Goal: Navigation & Orientation: Understand site structure

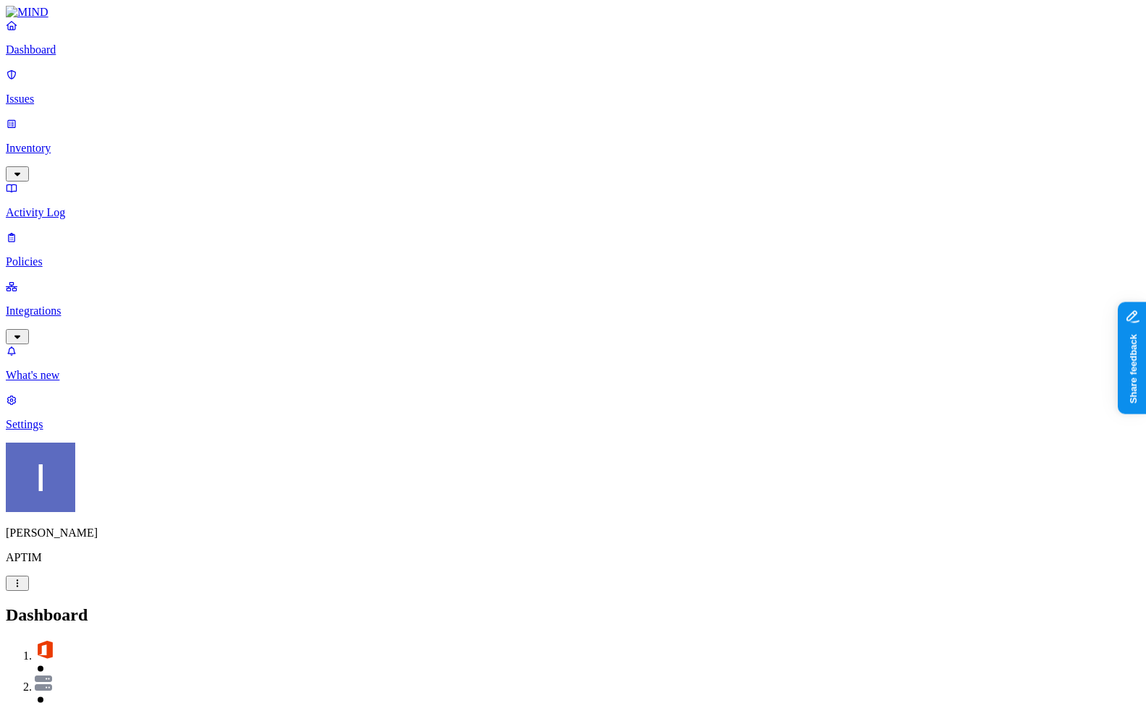
click at [103, 431] on p "Settings" at bounding box center [573, 424] width 1135 height 13
click at [80, 127] on link "Inventory" at bounding box center [573, 148] width 1135 height 62
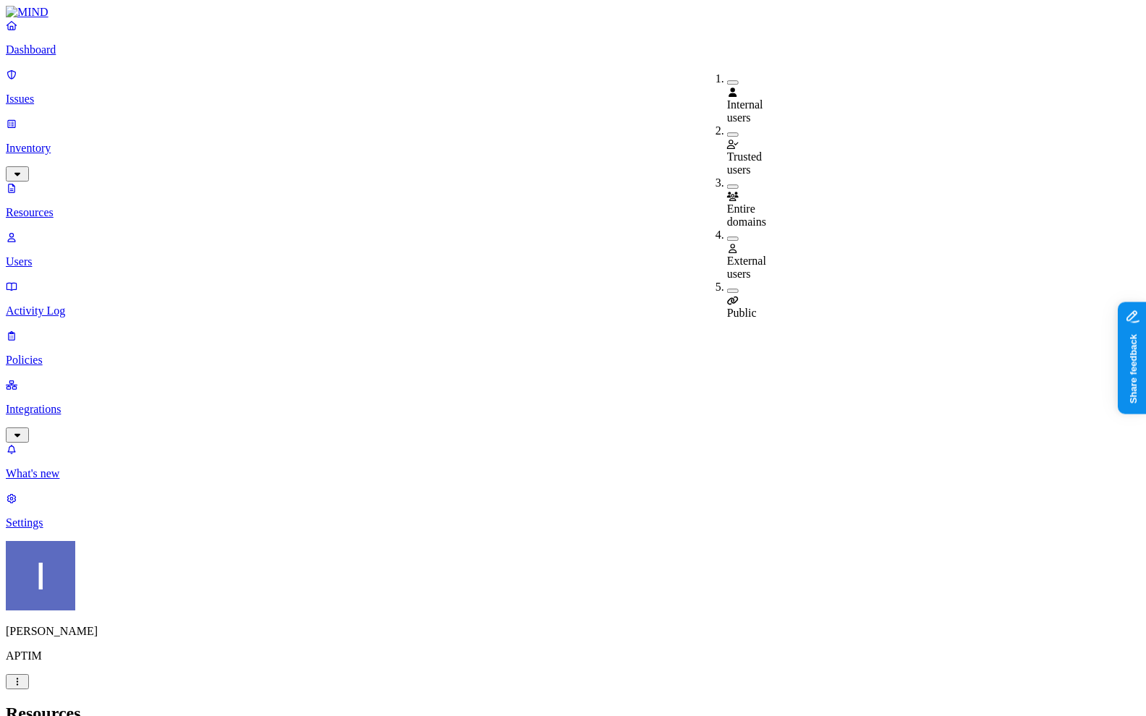
scroll to position [1, 0]
click at [700, 704] on h2 "Resources" at bounding box center [573, 714] width 1135 height 20
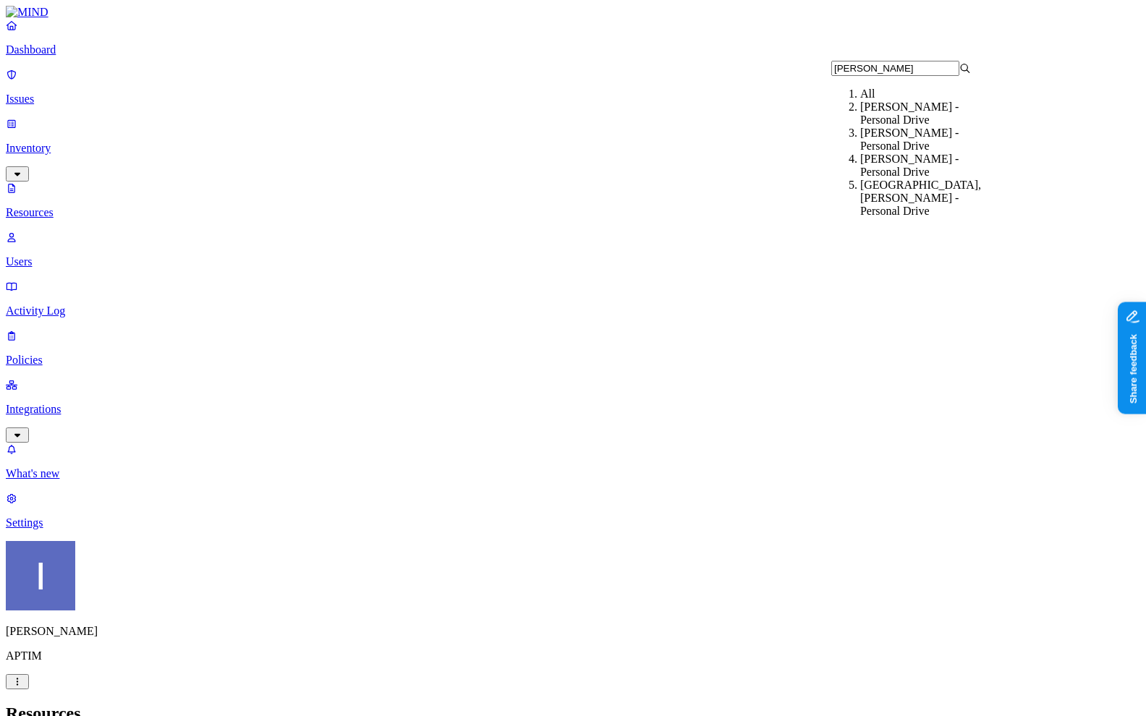
type input "mcbridge"
click at [937, 127] on div "McBride, Nicholas - Personal Drive" at bounding box center [930, 114] width 140 height 26
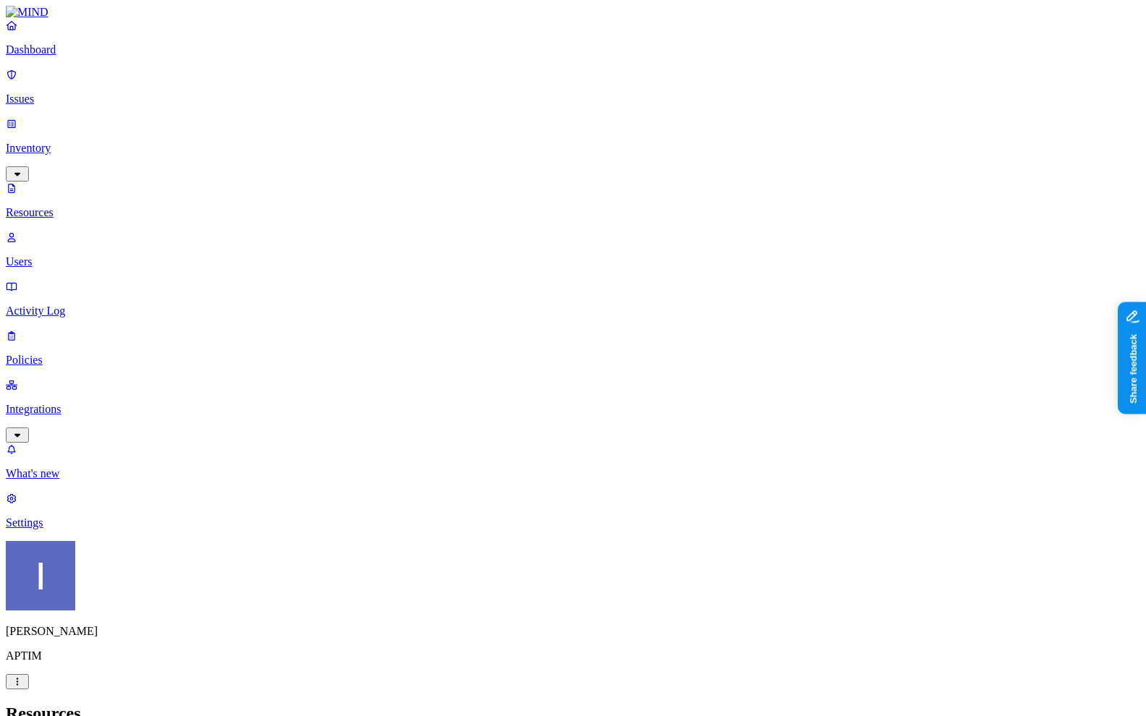
click at [151, 427] on nav "Dashboard Issues Inventory Resources Users Activity Log Policies Integrations W…" at bounding box center [573, 274] width 1135 height 511
click at [104, 354] on p "Policies" at bounding box center [573, 360] width 1135 height 13
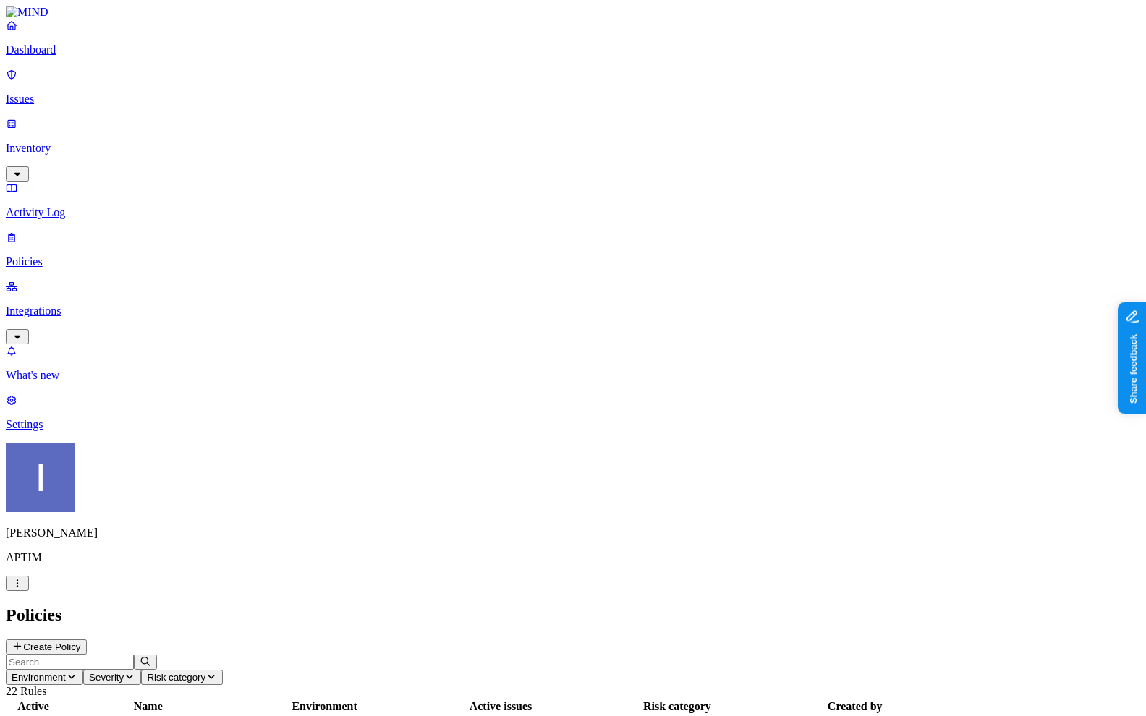
scroll to position [33, 0]
click at [52, 305] on p "Integrations" at bounding box center [573, 311] width 1135 height 13
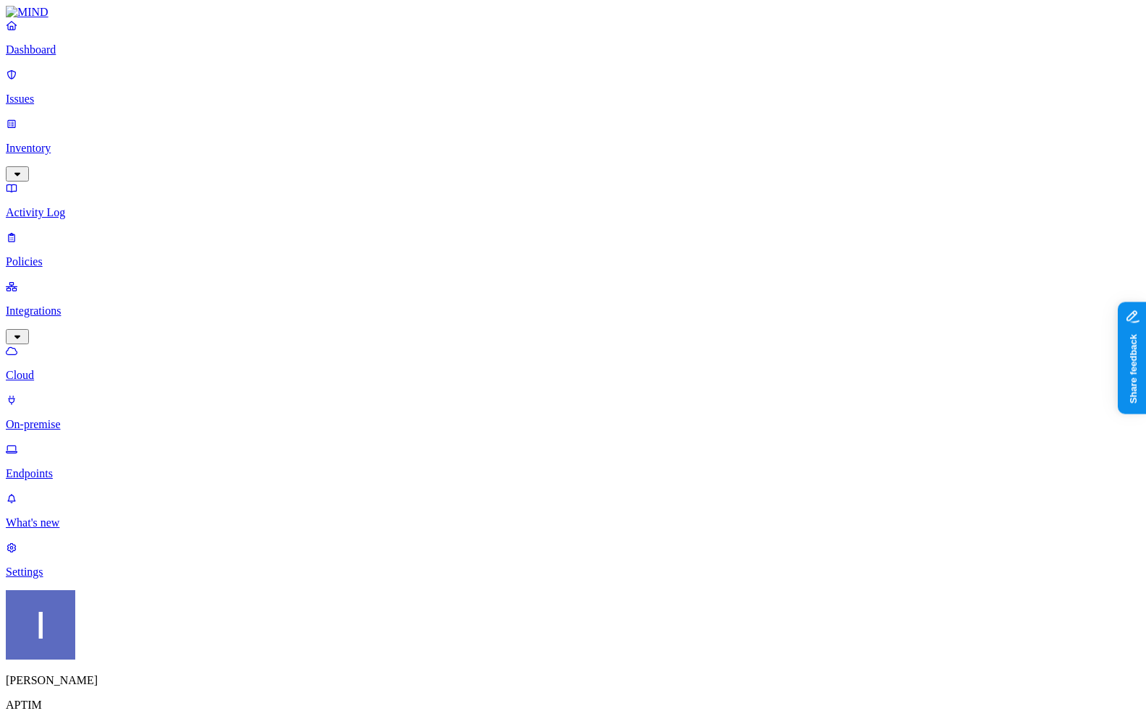
click at [91, 418] on p "On-premise" at bounding box center [573, 424] width 1135 height 13
click at [95, 467] on p "Endpoints" at bounding box center [573, 473] width 1135 height 13
click at [101, 369] on p "Cloud" at bounding box center [573, 375] width 1135 height 13
click at [93, 206] on p "Activity Log" at bounding box center [573, 212] width 1135 height 13
click at [93, 117] on link "Inventory" at bounding box center [573, 148] width 1135 height 62
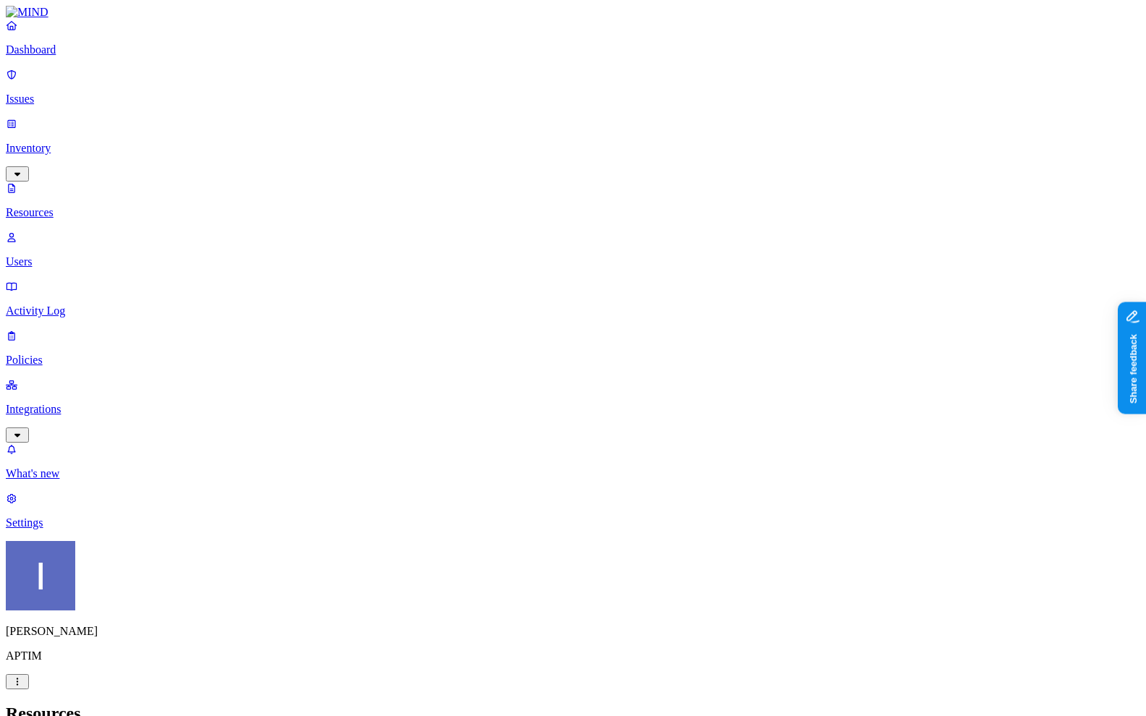
click at [87, 255] on p "Users" at bounding box center [573, 261] width 1135 height 13
click at [98, 98] on link "Issues" at bounding box center [573, 87] width 1135 height 38
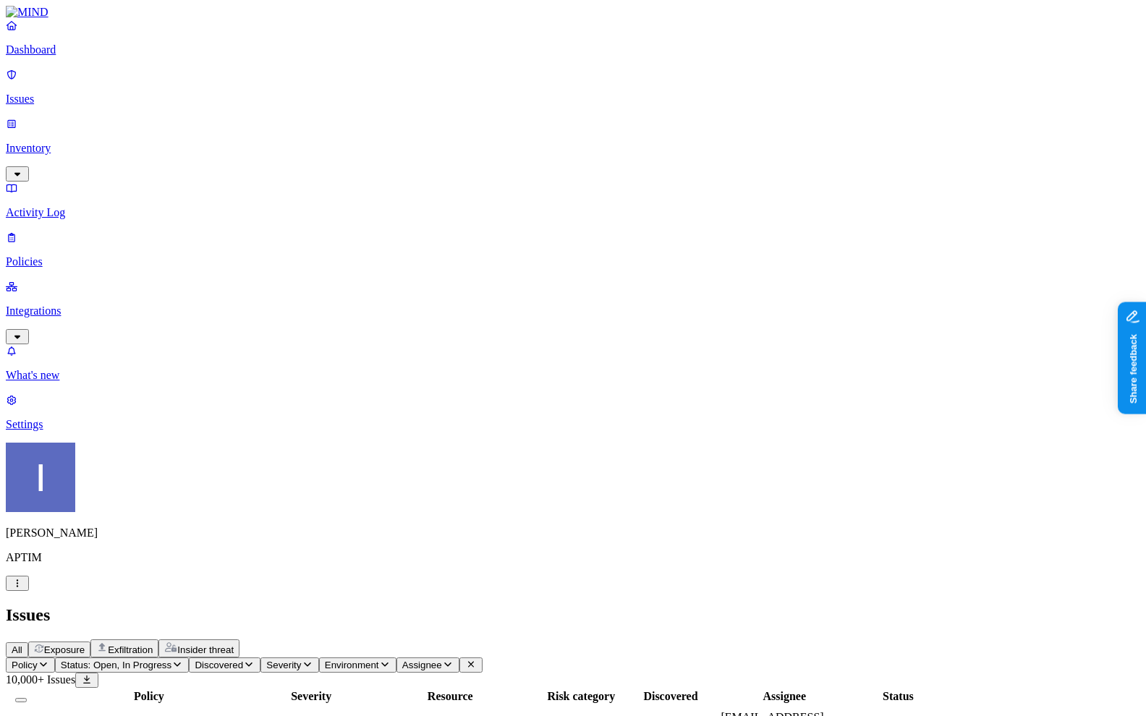
click at [97, 56] on link "Dashboard" at bounding box center [573, 38] width 1135 height 38
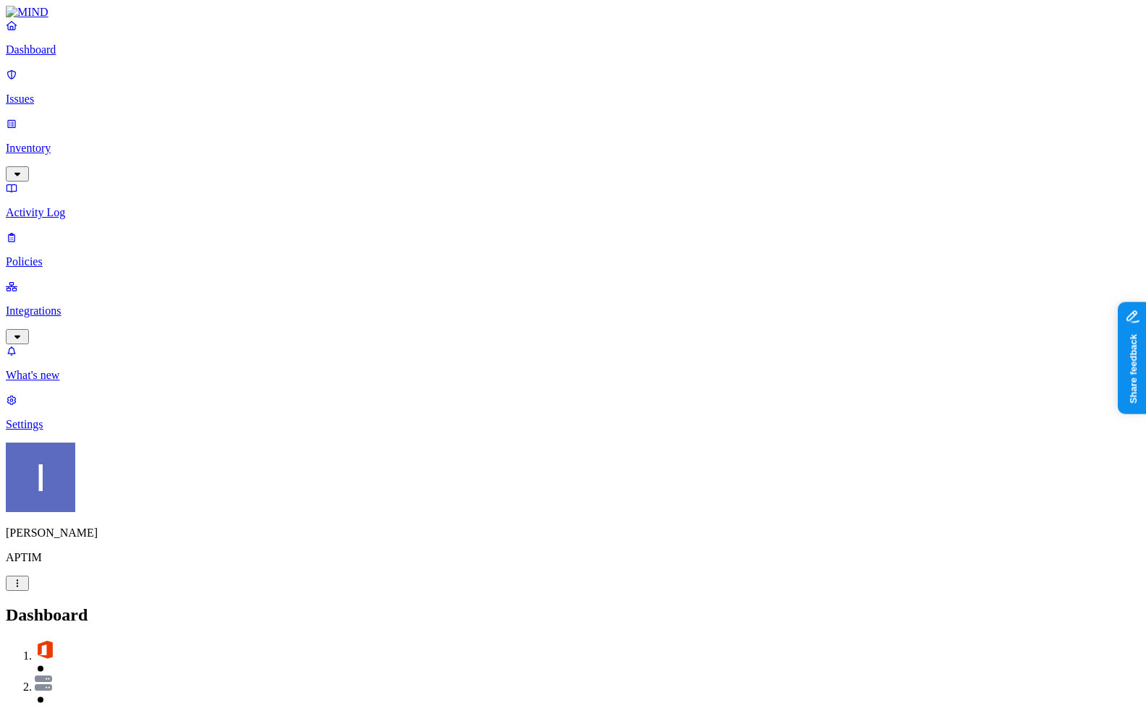
click at [92, 142] on p "Inventory" at bounding box center [573, 148] width 1135 height 13
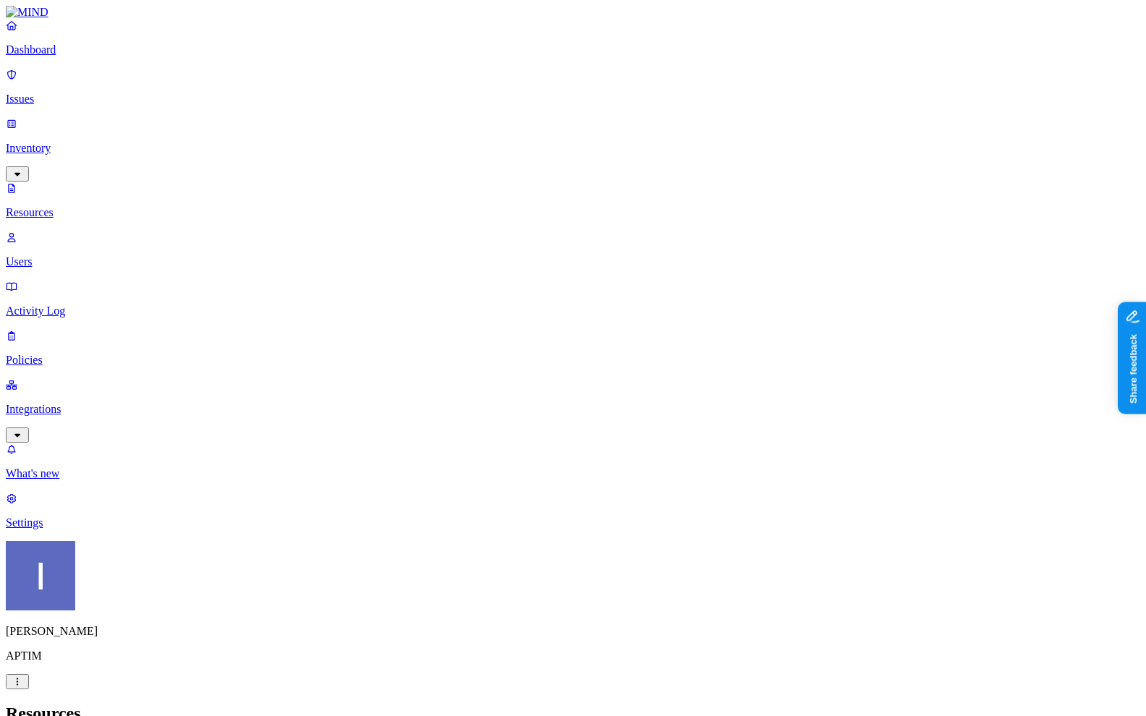
click at [90, 255] on p "Users" at bounding box center [573, 261] width 1135 height 13
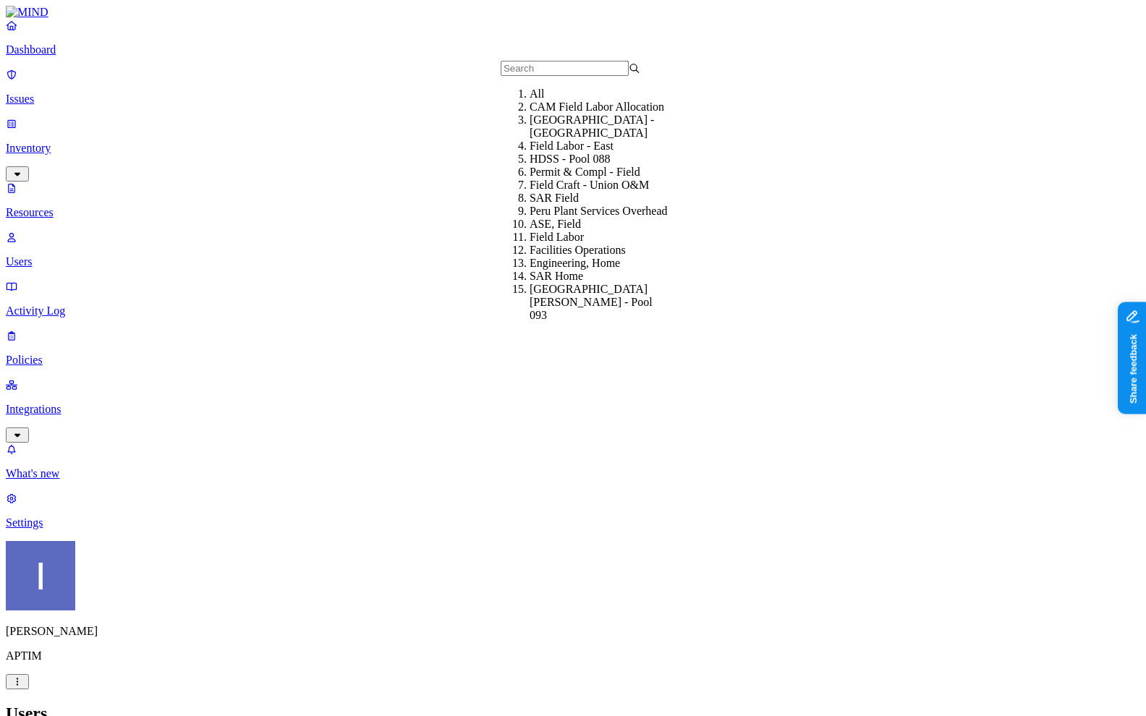
click at [81, 530] on p "Settings" at bounding box center [573, 523] width 1135 height 13
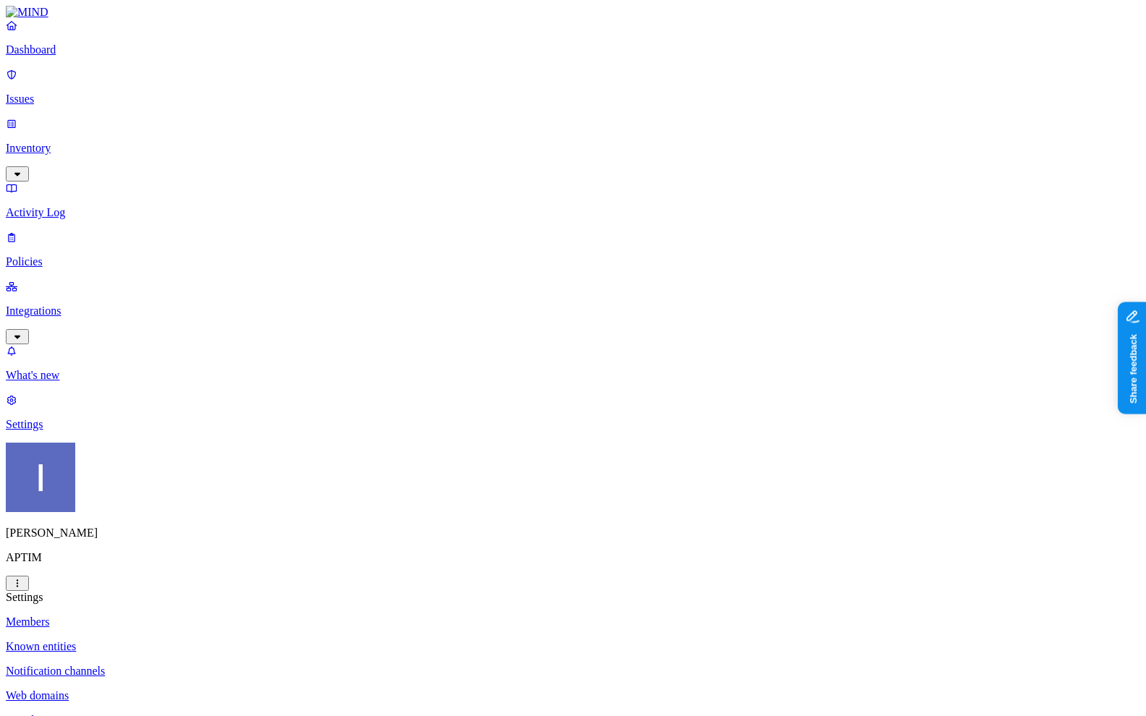
click at [101, 206] on p "Activity Log" at bounding box center [573, 212] width 1135 height 13
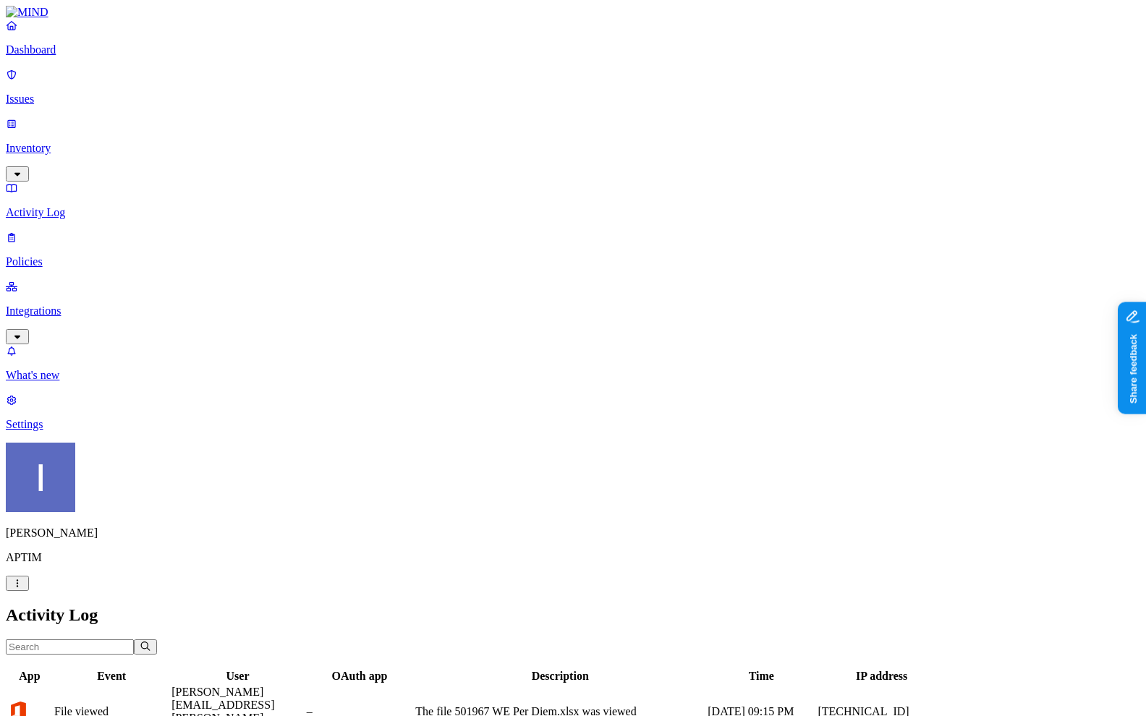
click at [110, 142] on p "Inventory" at bounding box center [573, 148] width 1135 height 13
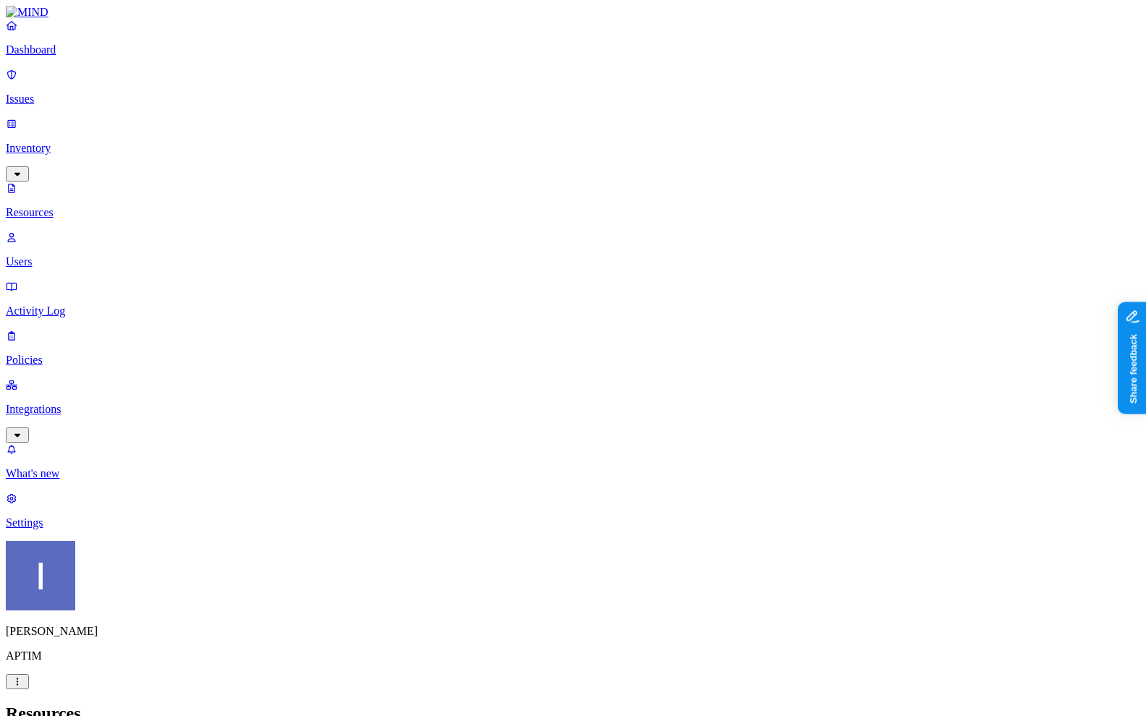
click at [114, 255] on p "Users" at bounding box center [573, 261] width 1135 height 13
paste input "stuart.clark@aptim.com"
type input "stuart.clark@aptim.com"
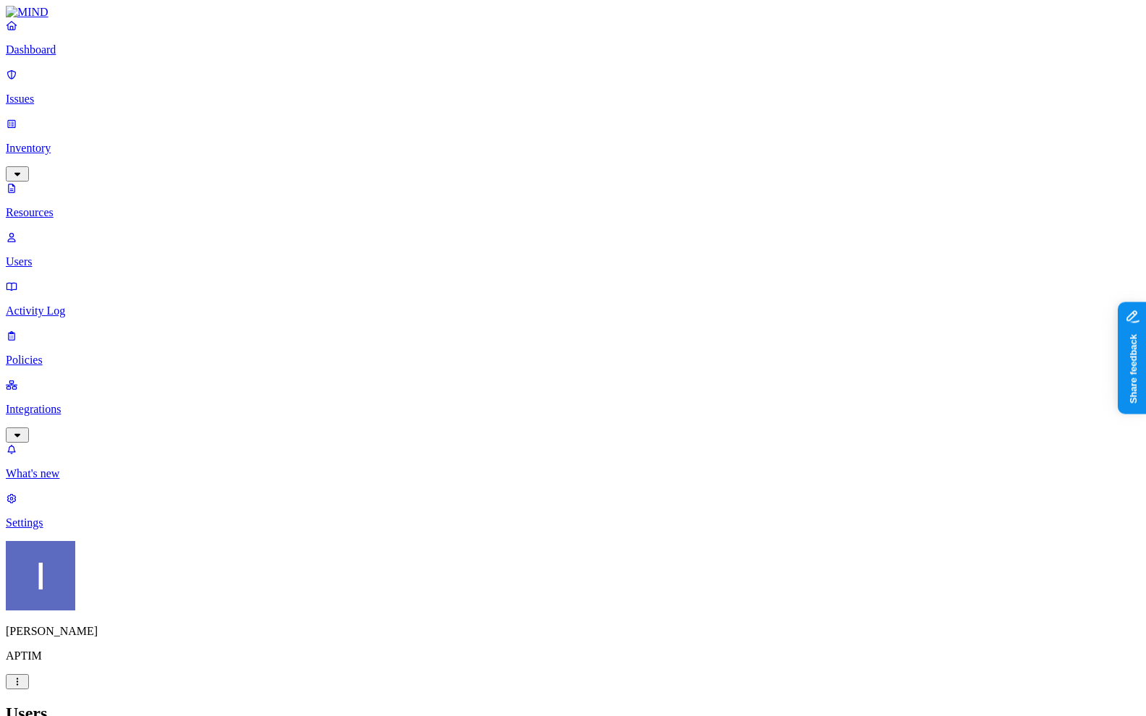
drag, startPoint x: 906, startPoint y: 319, endPoint x: 1146, endPoint y: 323, distance: 240.3
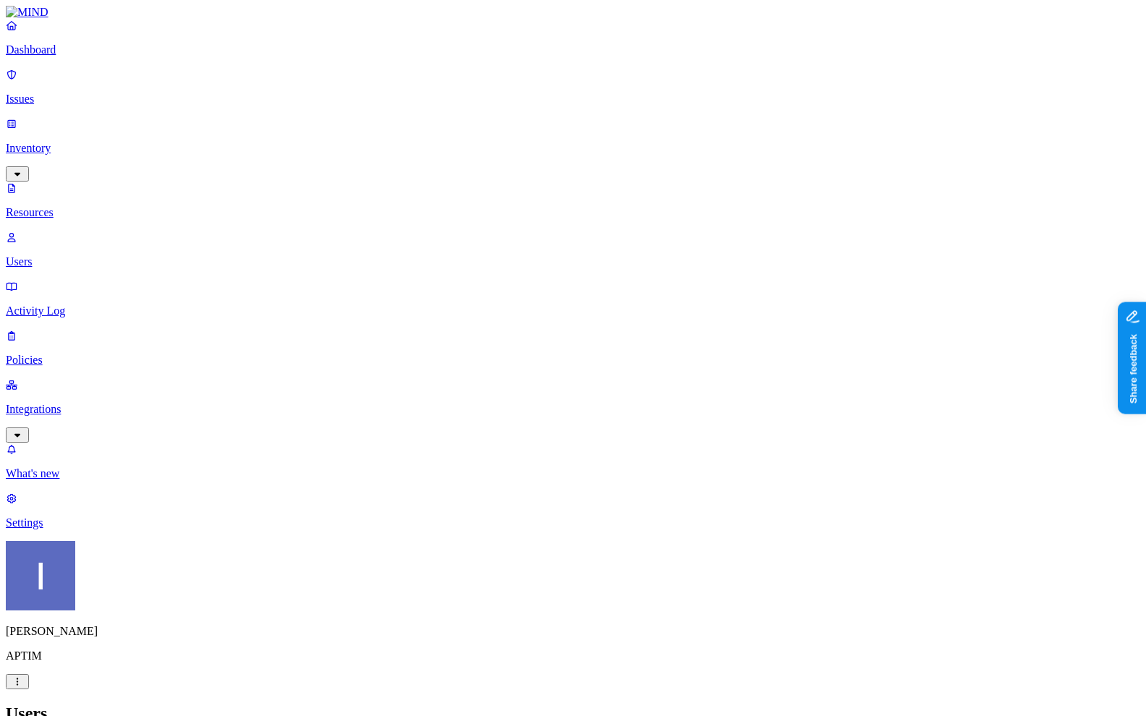
click at [105, 182] on link "Resources" at bounding box center [573, 201] width 1135 height 38
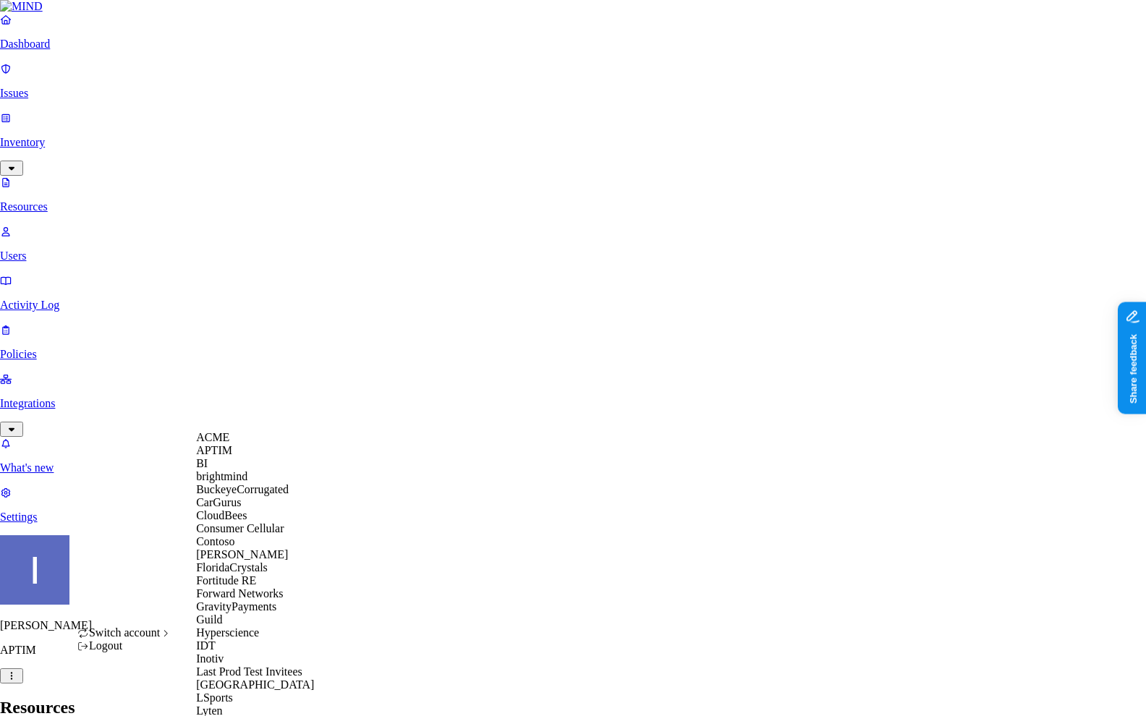
scroll to position [569, 0]
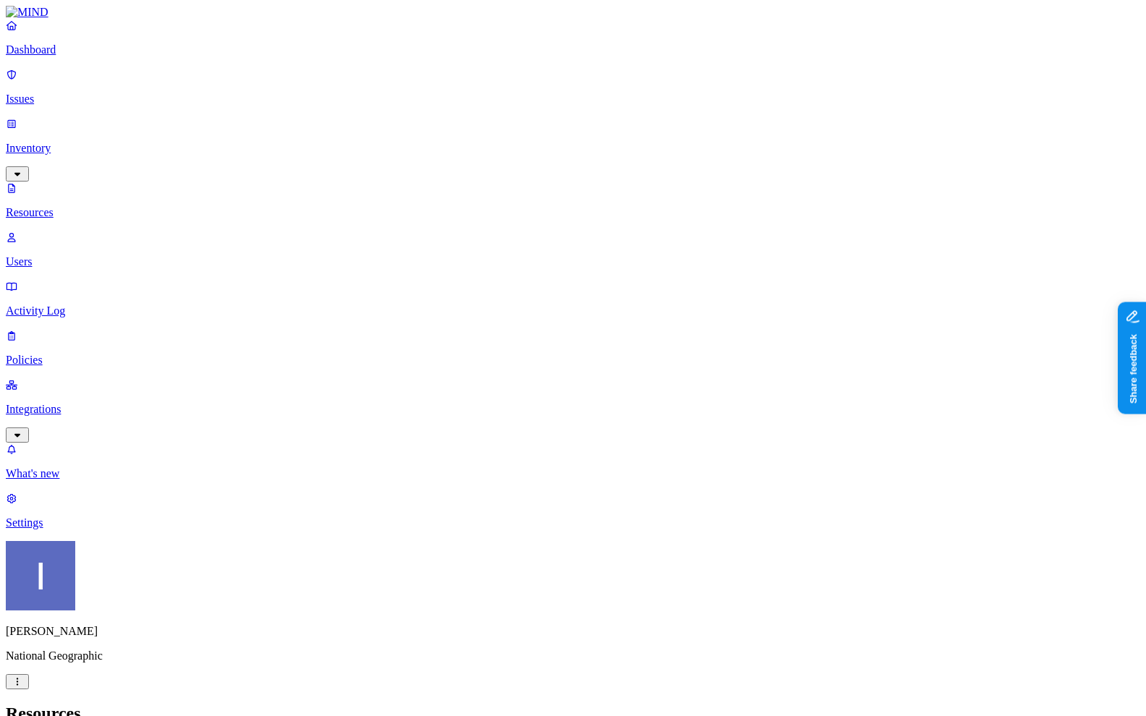
click at [96, 56] on p "Dashboard" at bounding box center [573, 49] width 1135 height 13
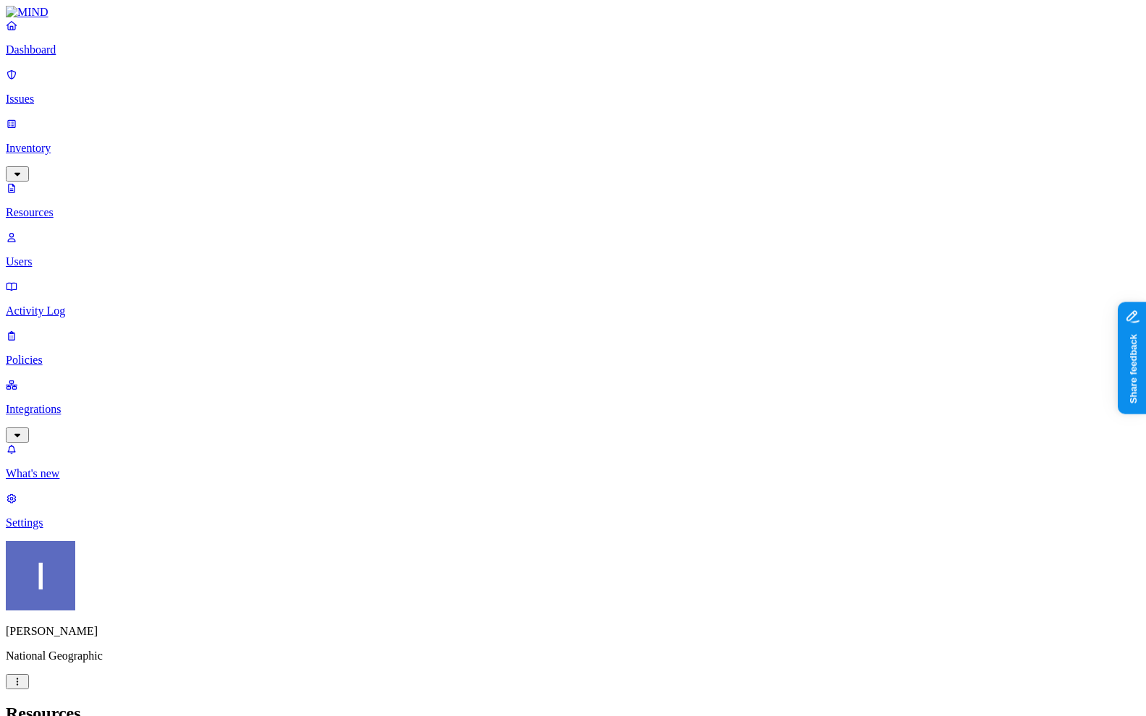
type input "github"
click at [677, 105] on span "Github credentials" at bounding box center [645, 108] width 85 height 12
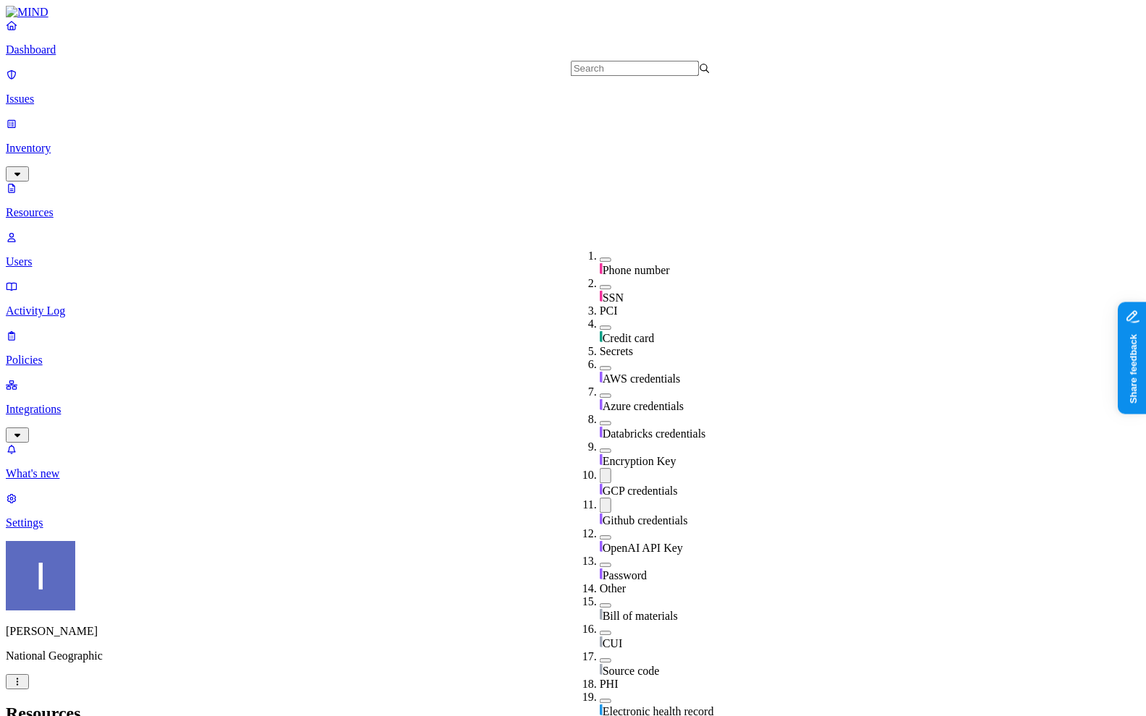
scroll to position [263, 0]
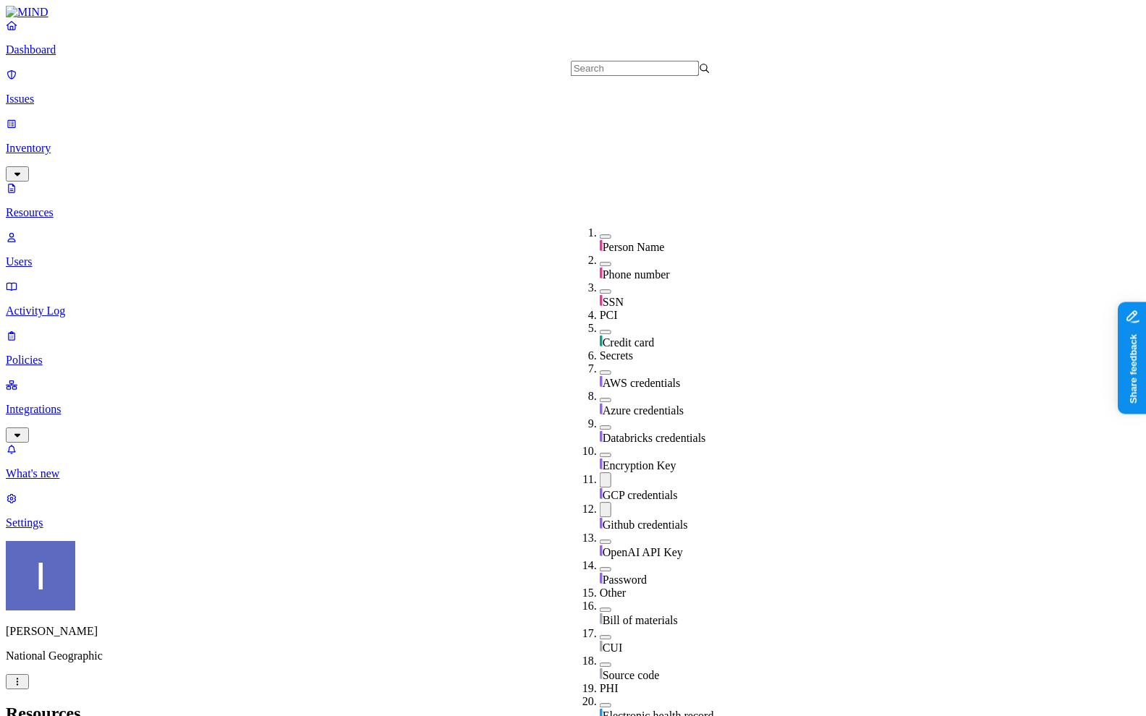
click at [662, 489] on span "GCP credentials" at bounding box center [640, 495] width 75 height 12
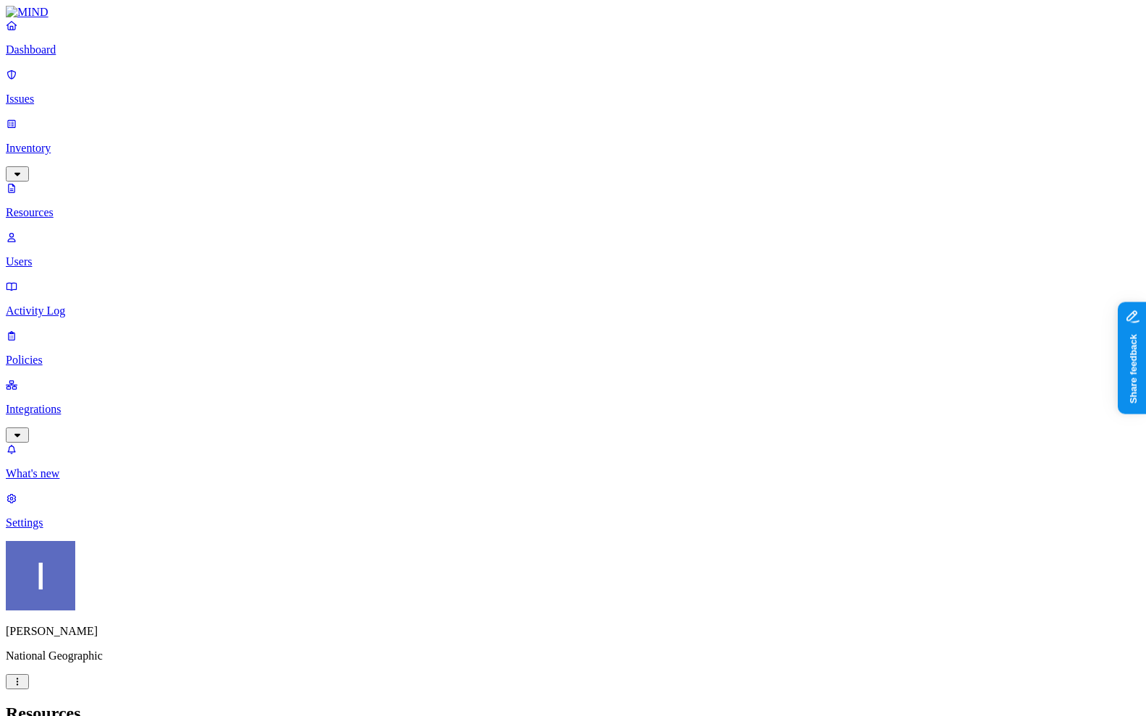
click at [51, 56] on p "Dashboard" at bounding box center [573, 49] width 1135 height 13
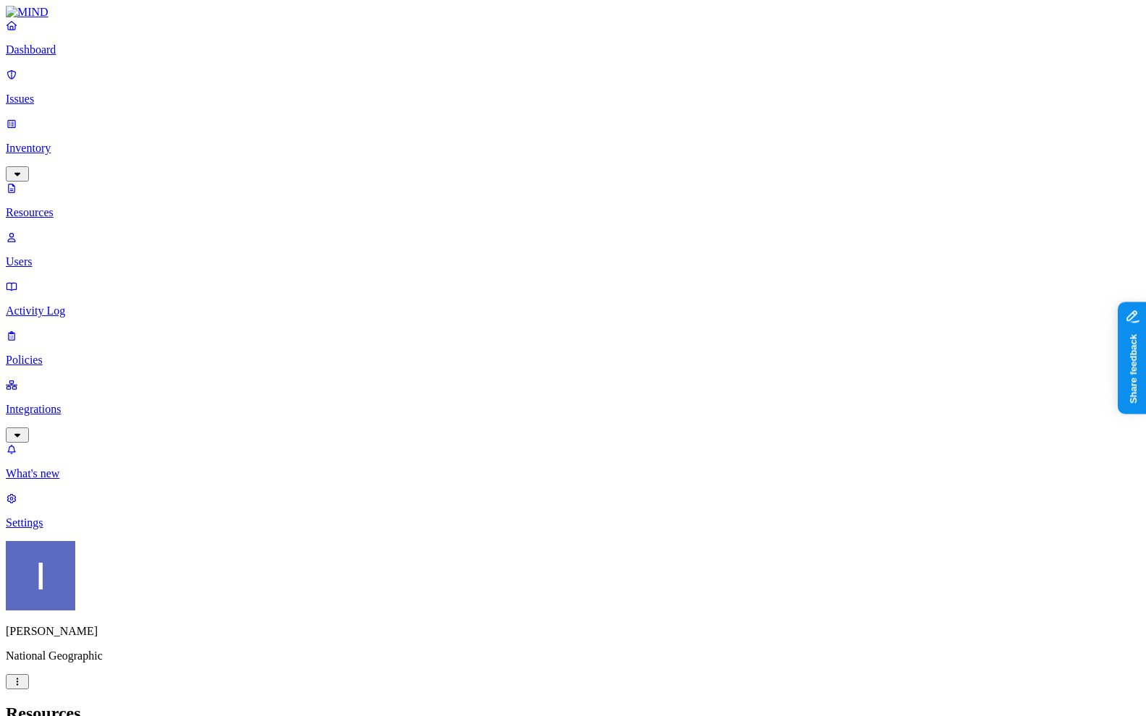
click at [96, 56] on p "Dashboard" at bounding box center [573, 49] width 1135 height 13
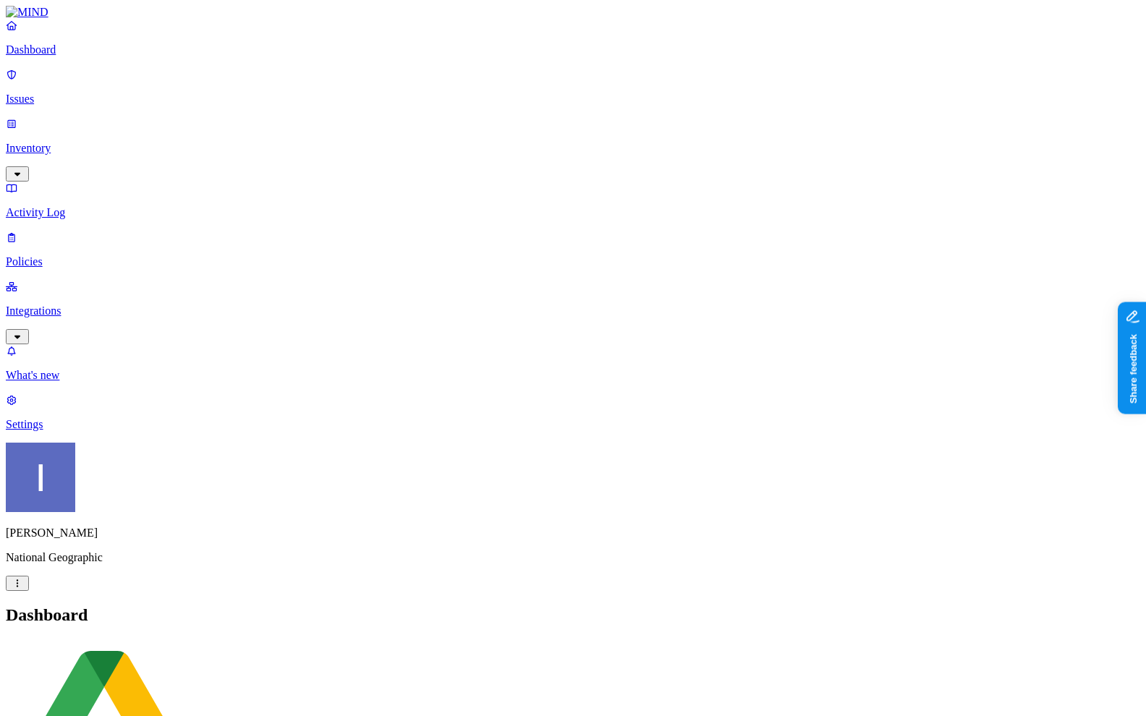
scroll to position [126, 0]
drag, startPoint x: 460, startPoint y: 439, endPoint x: 789, endPoint y: 439, distance: 328.5
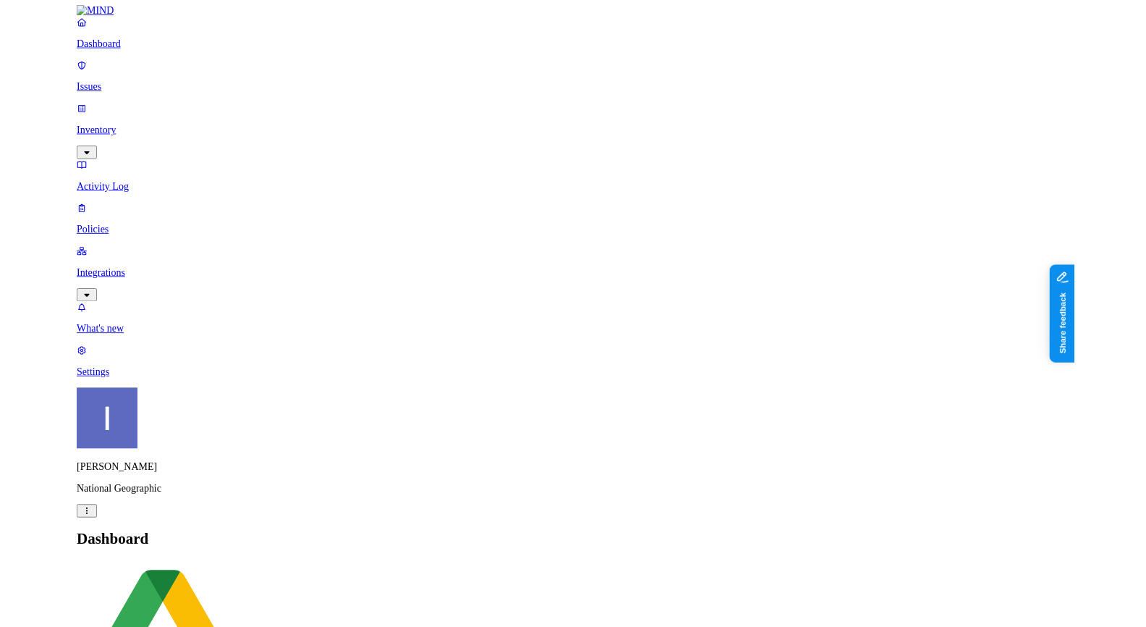
scroll to position [0, 0]
